Goal: Find specific page/section: Find specific page/section

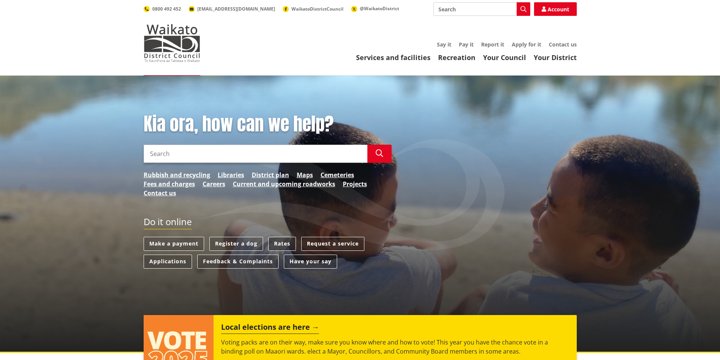
click at [281, 244] on link "Rates" at bounding box center [282, 244] width 28 height 14
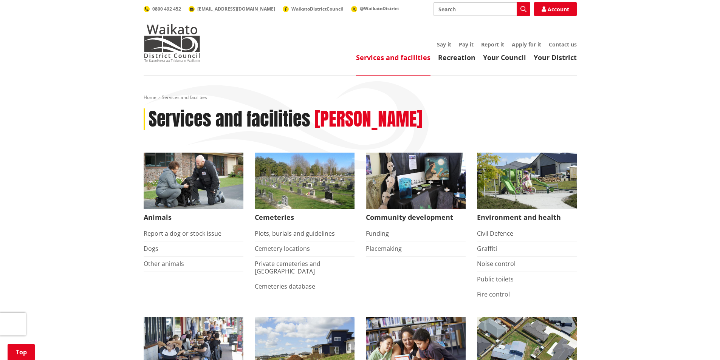
scroll to position [189, 0]
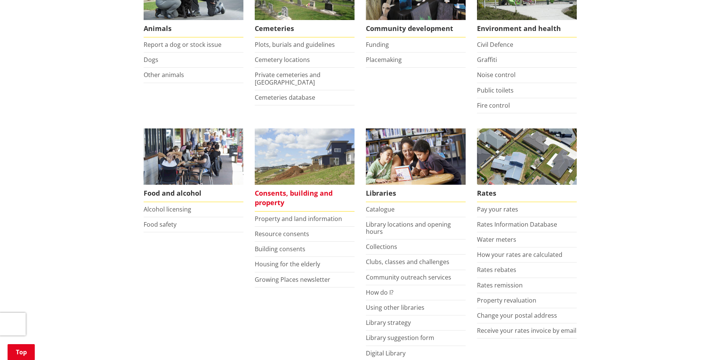
click at [273, 195] on span "Consents, building and property" at bounding box center [305, 198] width 100 height 27
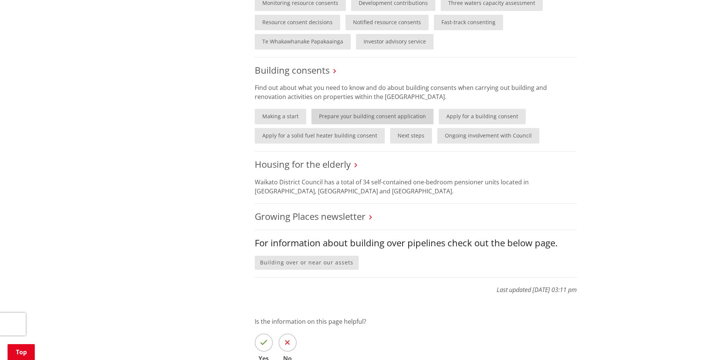
scroll to position [378, 0]
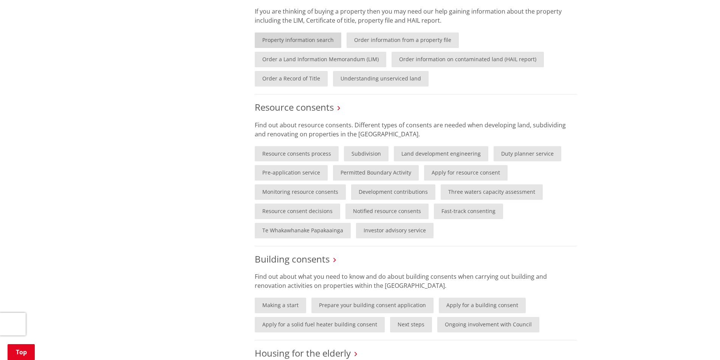
click at [297, 39] on link "Property information search" at bounding box center [298, 40] width 87 height 15
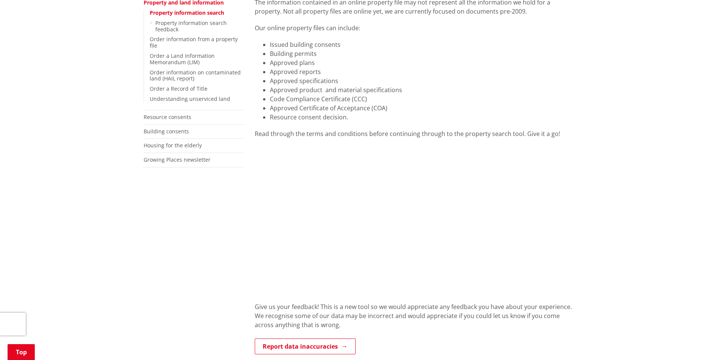
scroll to position [361, 0]
